Goal: Check status: Check status

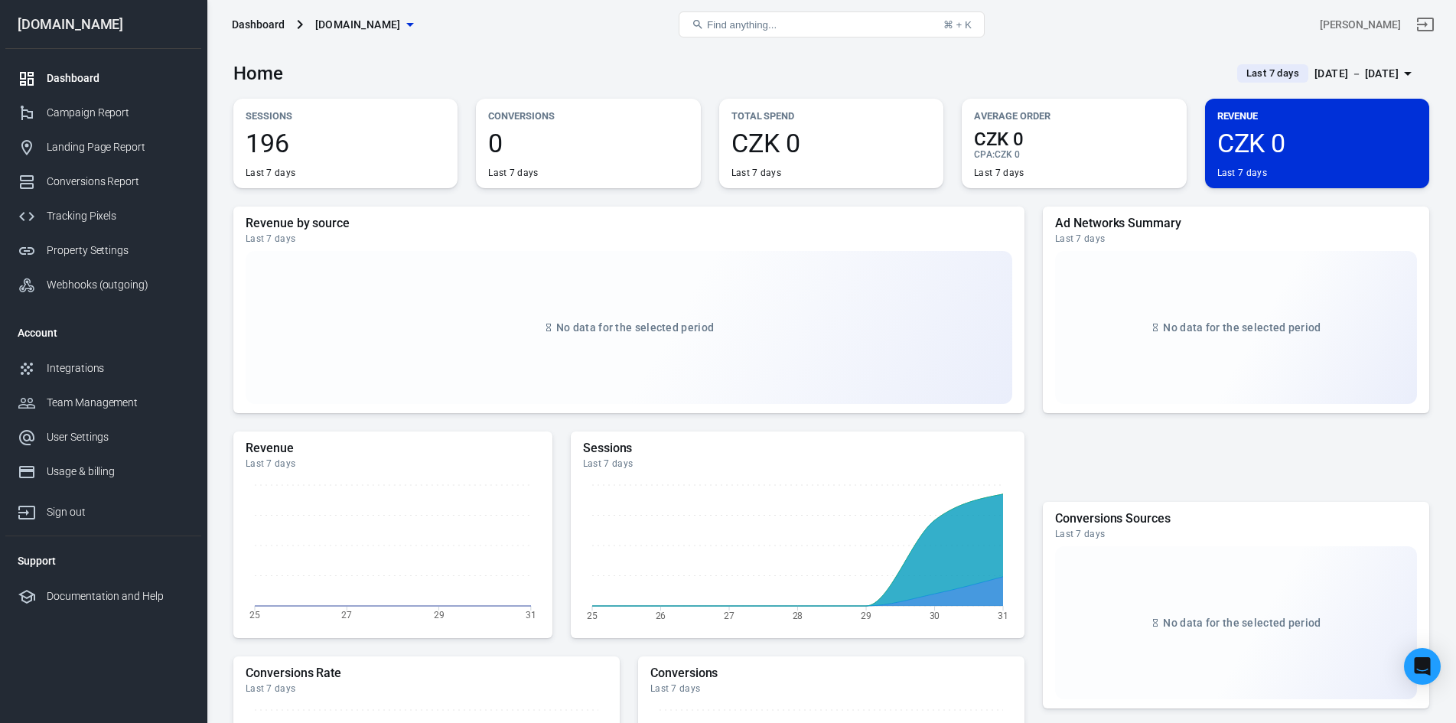
click at [1339, 69] on div "[DATE] － [DATE]" at bounding box center [1356, 73] width 84 height 19
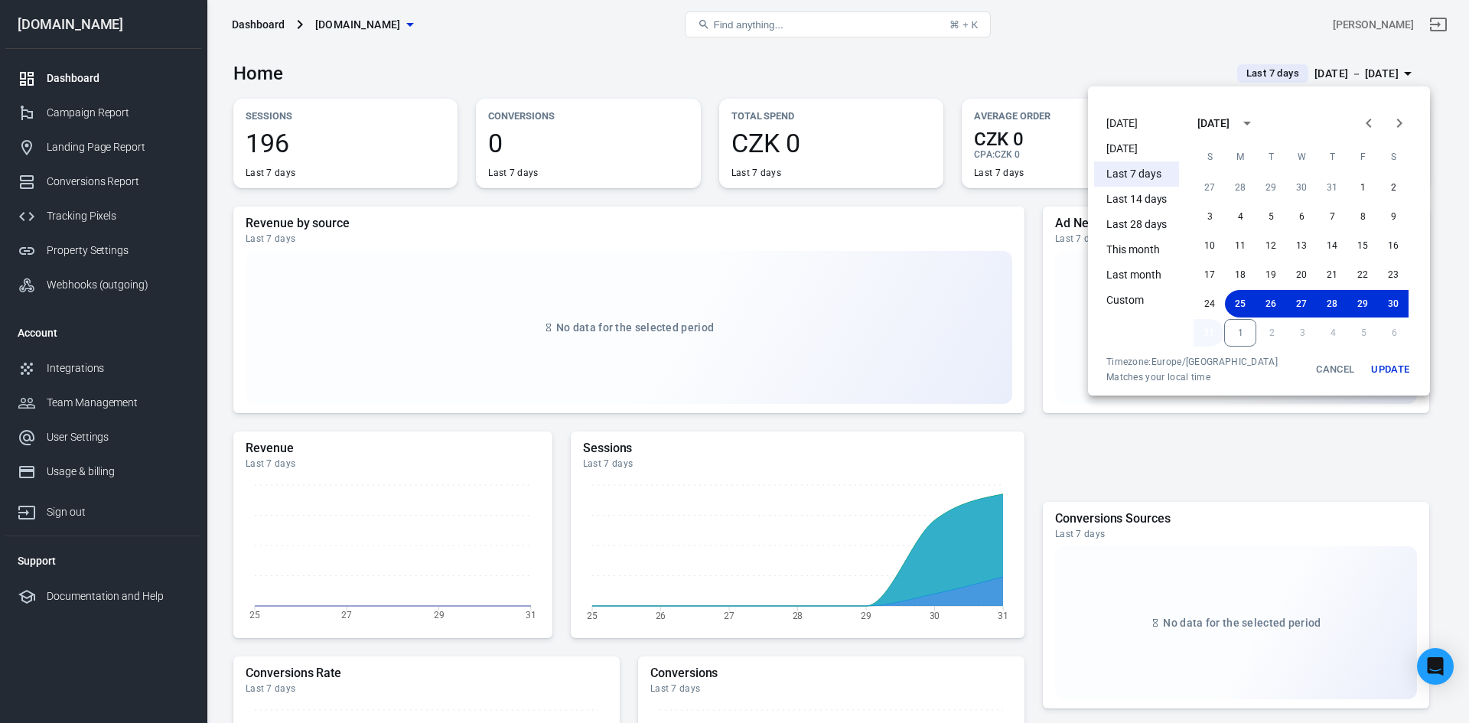
click at [1214, 329] on button "31" at bounding box center [1208, 333] width 31 height 28
click at [1244, 335] on button "1" at bounding box center [1240, 333] width 32 height 28
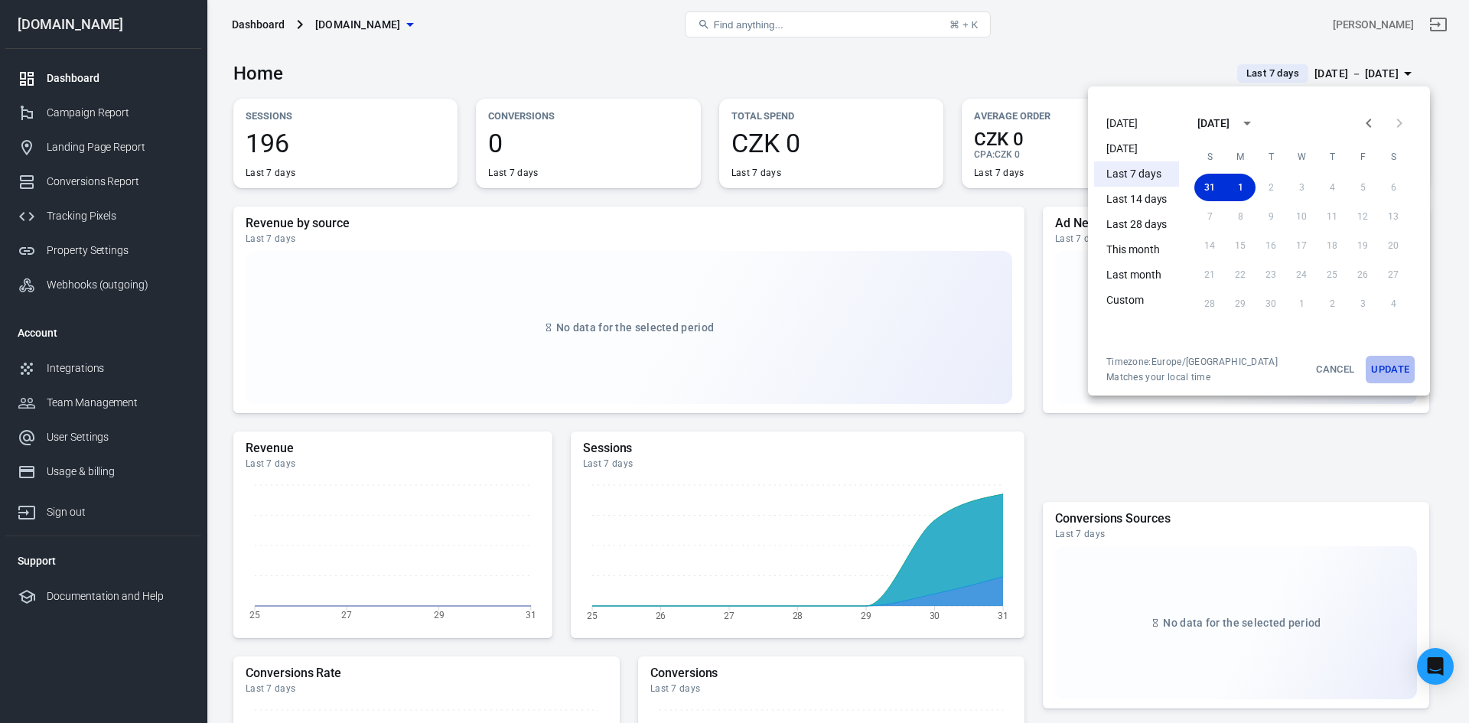
click at [1407, 375] on button "Update" at bounding box center [1389, 370] width 49 height 28
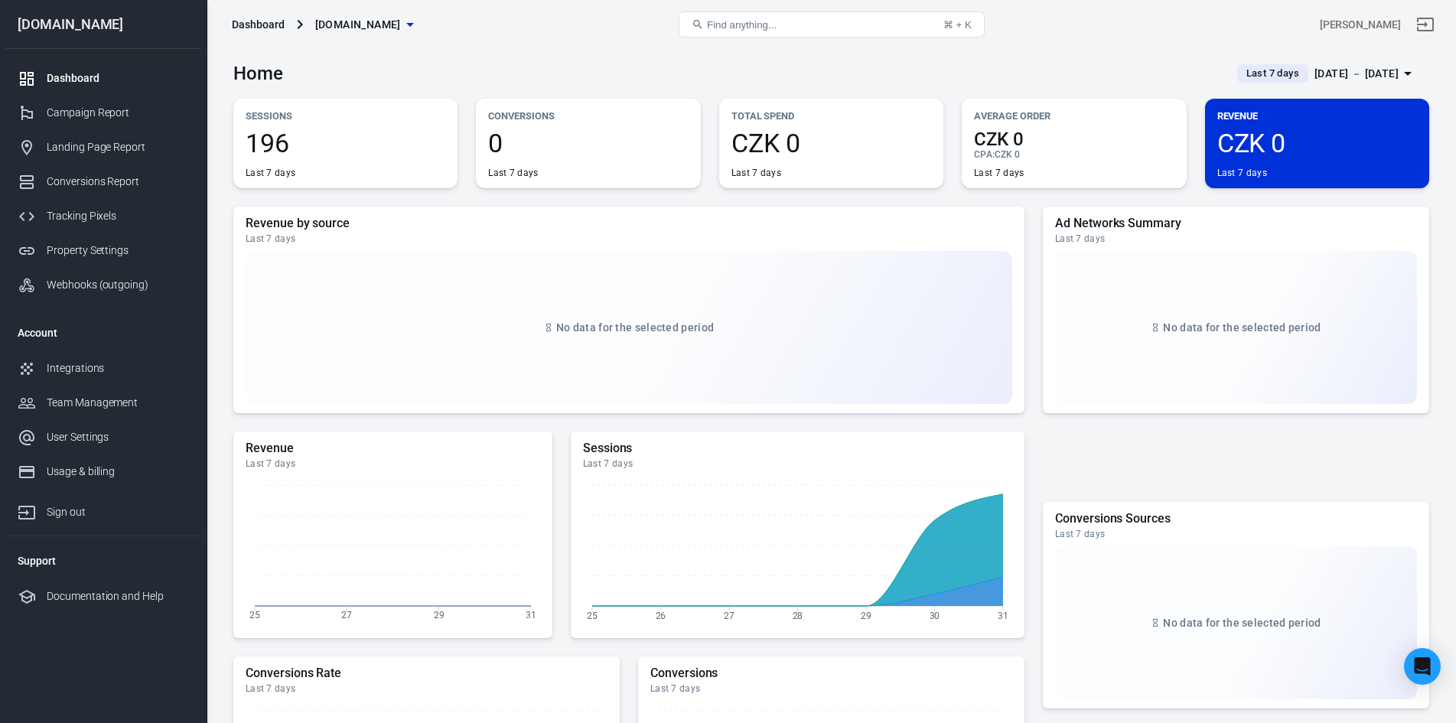
click at [1357, 68] on div "[DATE] － [DATE]" at bounding box center [1356, 73] width 84 height 19
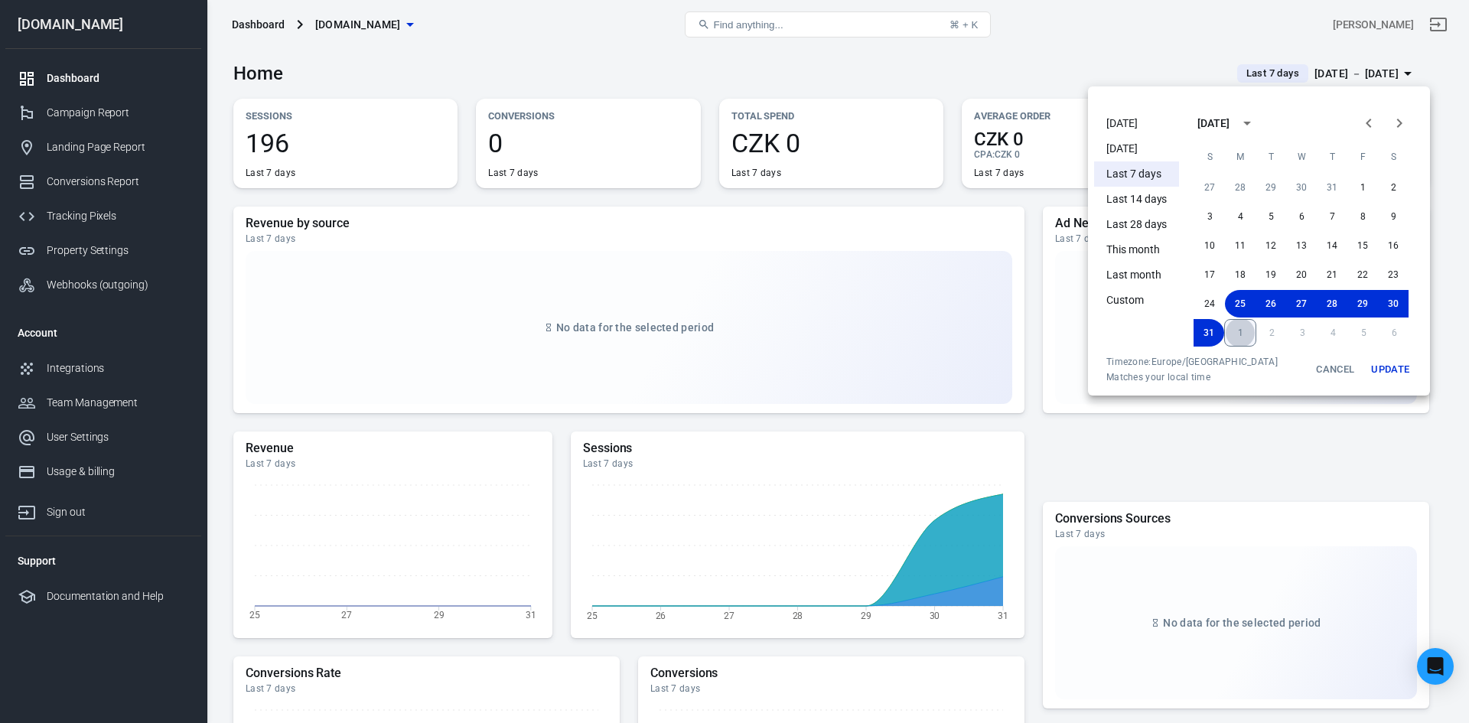
click at [1253, 335] on button "1" at bounding box center [1240, 333] width 32 height 28
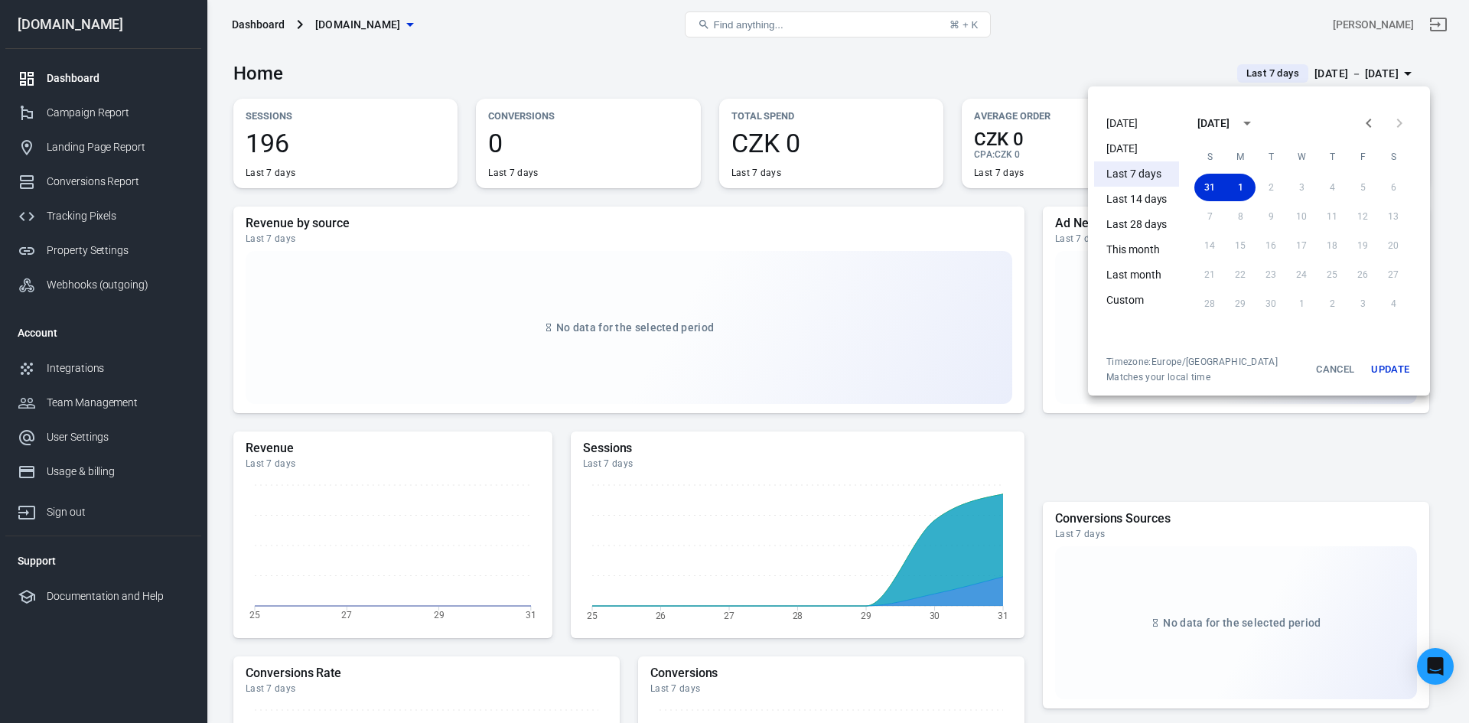
click at [1389, 369] on button "Update" at bounding box center [1389, 370] width 49 height 28
